Goal: Transaction & Acquisition: Purchase product/service

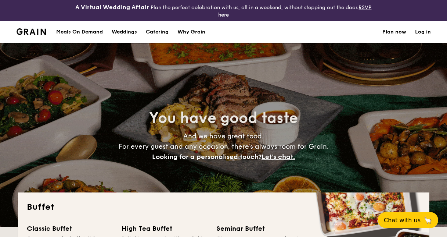
select select
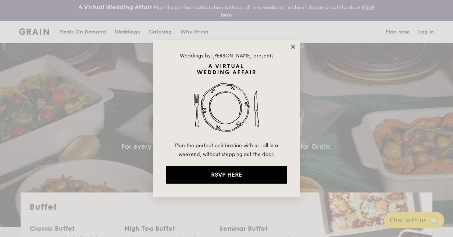
click at [293, 49] on icon at bounding box center [292, 46] width 7 height 7
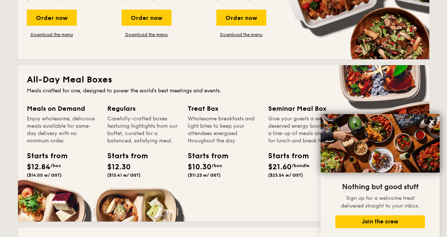
scroll to position [366, 0]
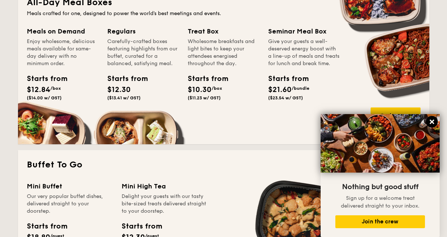
click at [429, 118] on icon at bounding box center [432, 121] width 7 height 7
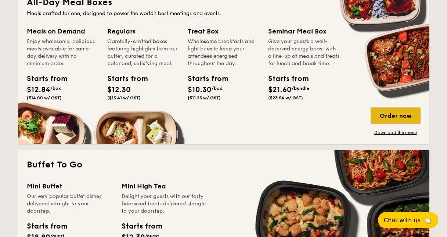
click at [403, 112] on div "Order now" at bounding box center [396, 115] width 50 height 16
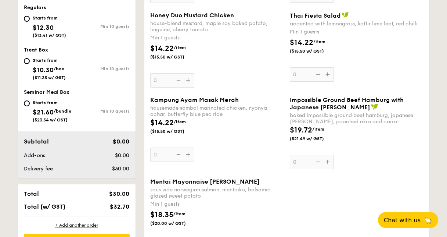
scroll to position [422, 0]
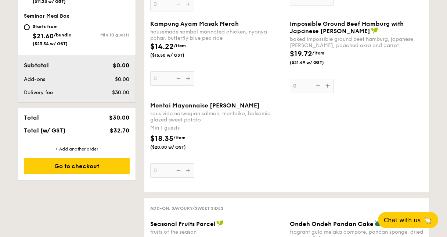
click at [192, 124] on div "Min 1 guests" at bounding box center [217, 127] width 134 height 7
click at [192, 163] on input "0" at bounding box center [172, 170] width 44 height 14
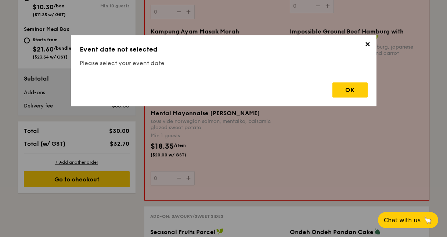
scroll to position [254, 0]
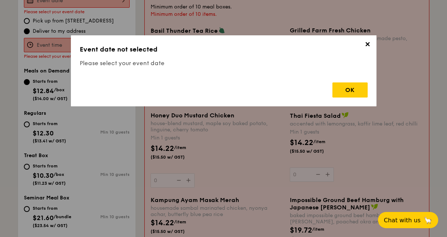
click at [370, 45] on span "✕" at bounding box center [368, 45] width 10 height 10
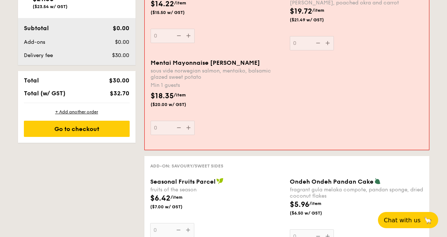
scroll to position [365, 0]
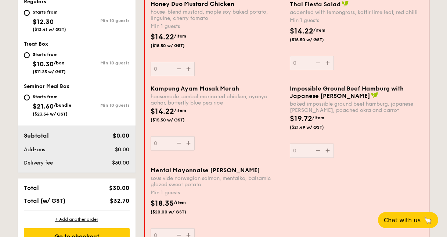
click at [228, 134] on div "Kampung Ayam Masak Merah housemade sambal marinated chicken, nyonya achar, butt…" at bounding box center [217, 117] width 133 height 65
click at [195, 136] on input "0" at bounding box center [173, 143] width 44 height 14
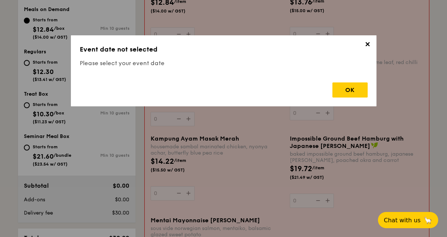
scroll to position [220, 0]
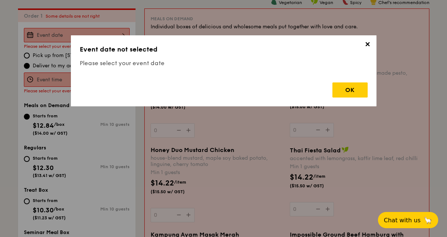
click at [372, 50] on span "✕" at bounding box center [368, 45] width 10 height 10
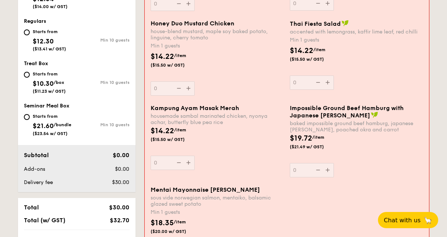
scroll to position [349, 0]
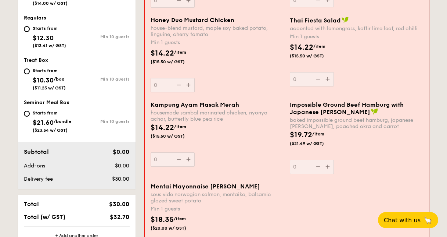
click at [425, 221] on span "🦙" at bounding box center [428, 220] width 9 height 8
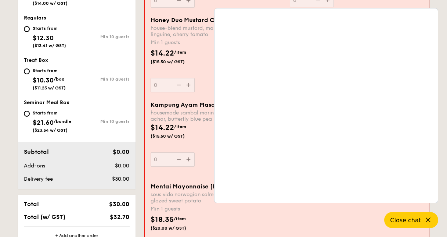
click at [203, 91] on div "Honey Duo Mustard Chicken house-blend mustard, maple soy baked potato, linguine…" at bounding box center [217, 55] width 133 height 76
click at [195, 91] on input "0" at bounding box center [173, 85] width 44 height 14
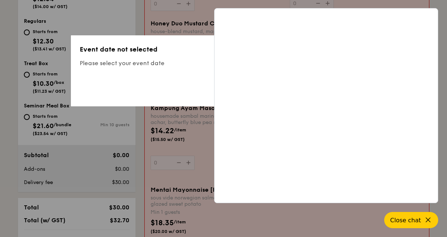
scroll to position [316, 0]
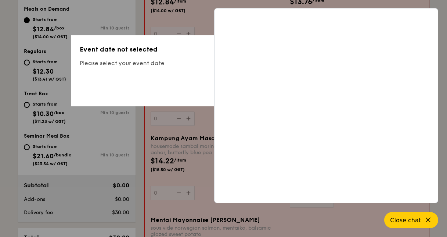
click at [356, 228] on div "✕ Event date not selected Please select your event date OK" at bounding box center [223, 118] width 447 height 237
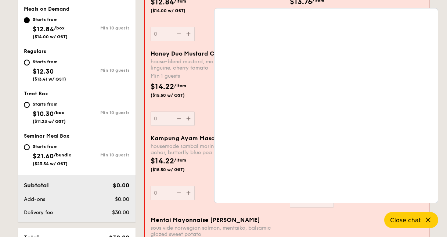
click at [422, 225] on button "Close chat" at bounding box center [411, 220] width 54 height 16
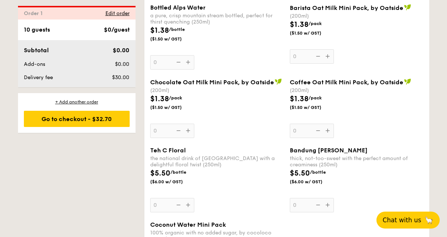
scroll to position [0, 0]
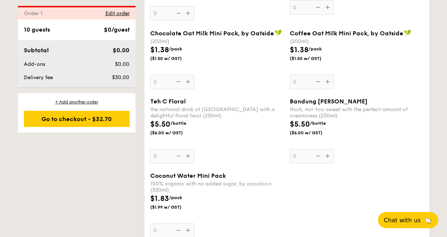
scroll to position [1353, 0]
